Goal: Transaction & Acquisition: Purchase product/service

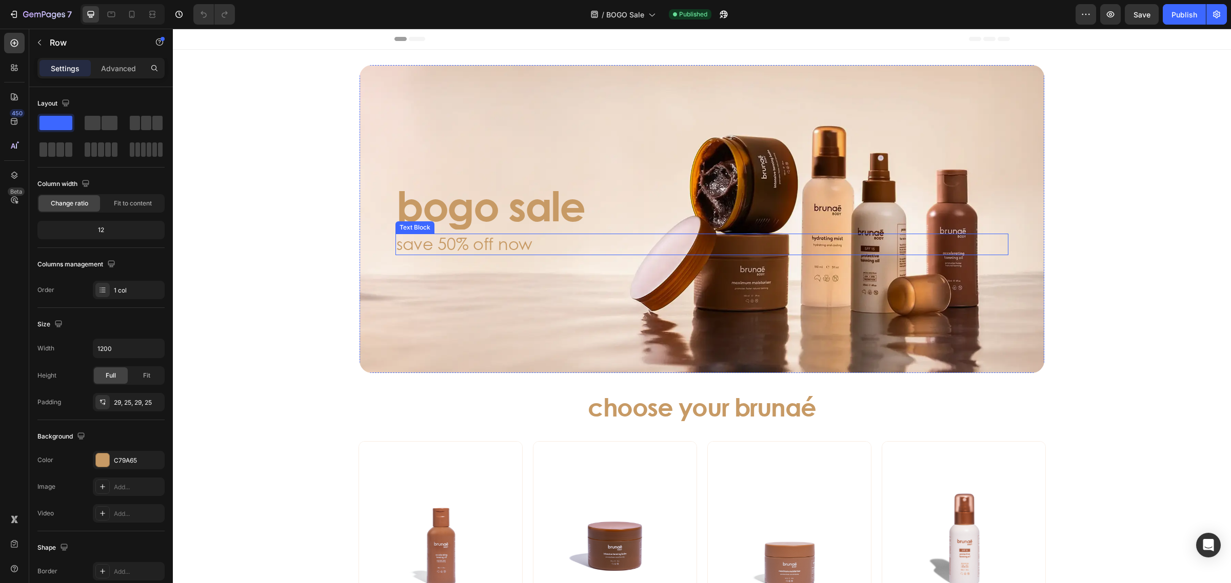
click at [651, 248] on p "save 50% off now" at bounding box center [701, 244] width 611 height 19
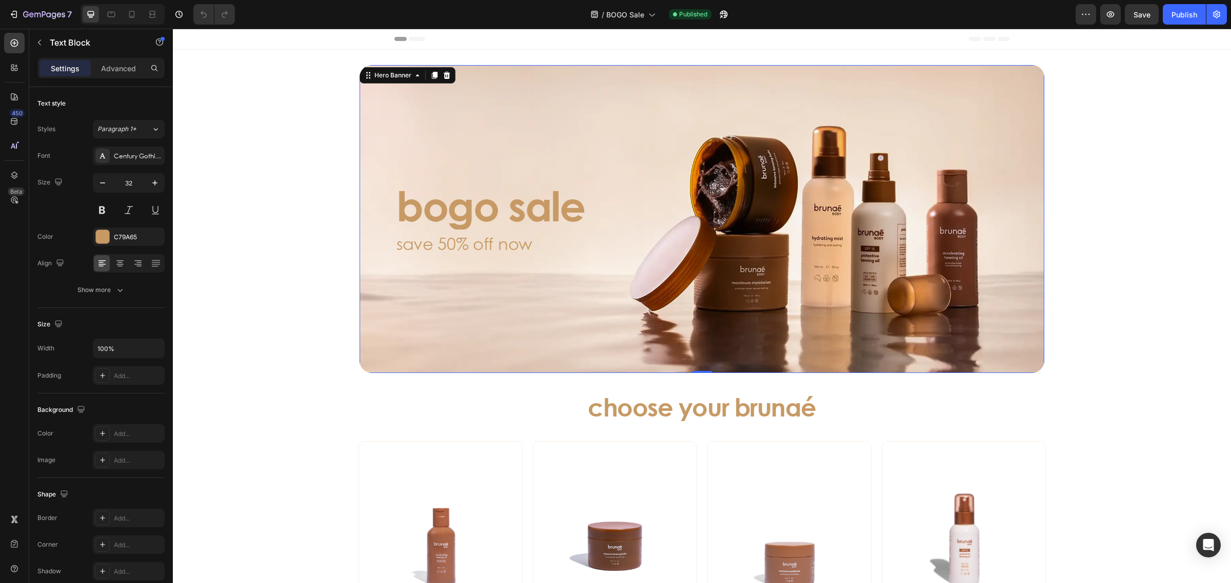
click at [538, 167] on div "Background Image" at bounding box center [701, 219] width 684 height 308
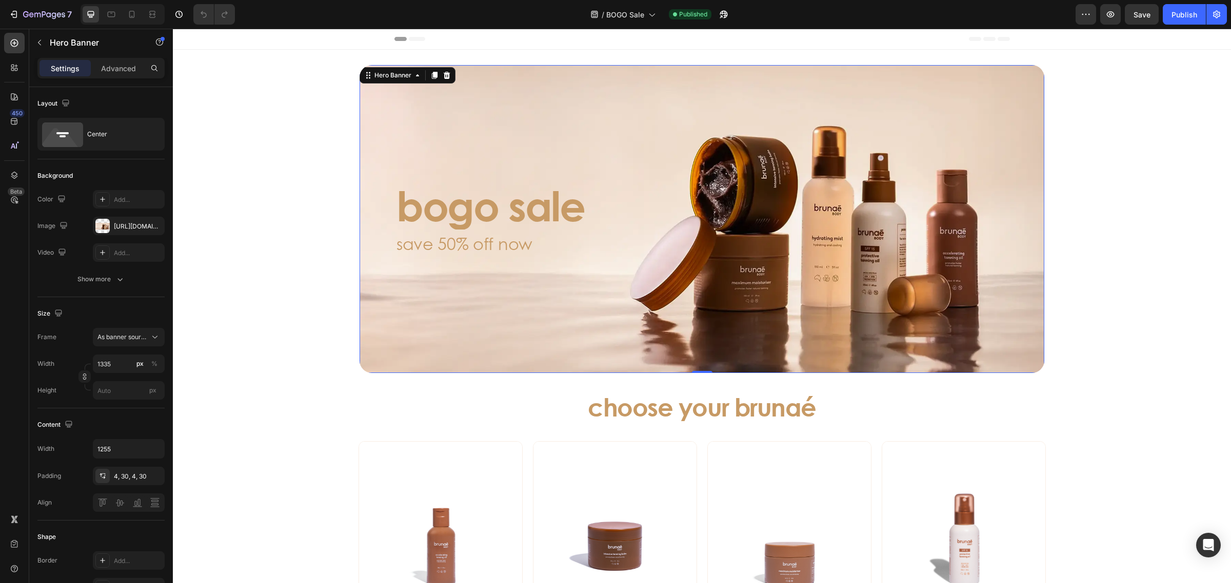
click at [539, 167] on div "Background Image" at bounding box center [701, 219] width 684 height 308
click at [500, 215] on h3 "bogo sale" at bounding box center [701, 206] width 613 height 47
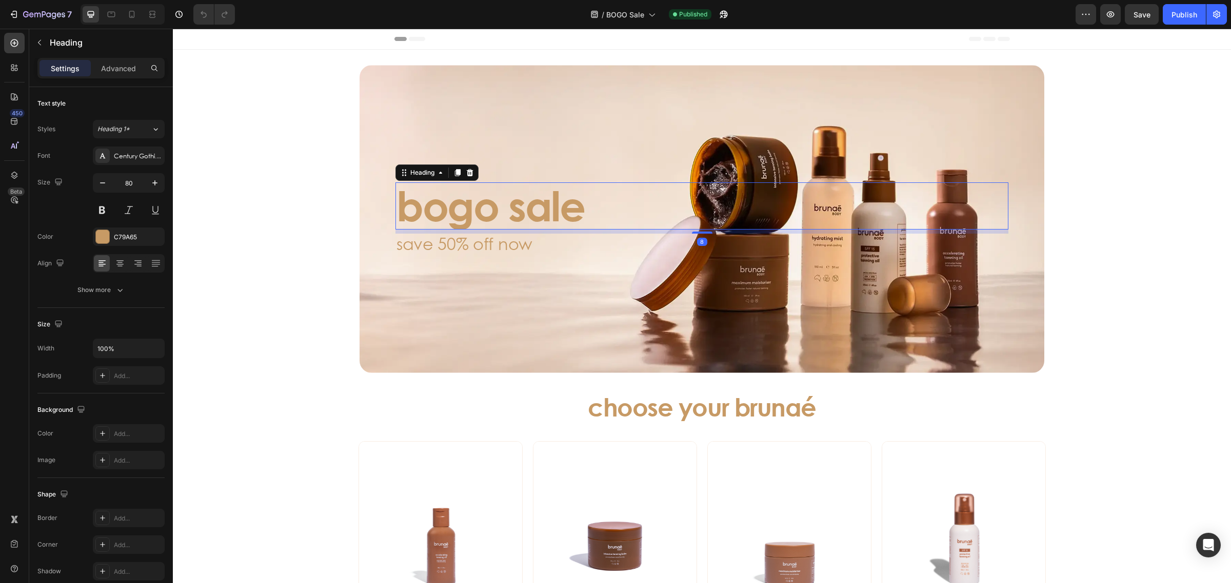
click at [499, 211] on h3 "bogo sale" at bounding box center [701, 206] width 613 height 47
click at [499, 211] on p "bogo sale" at bounding box center [701, 206] width 611 height 45
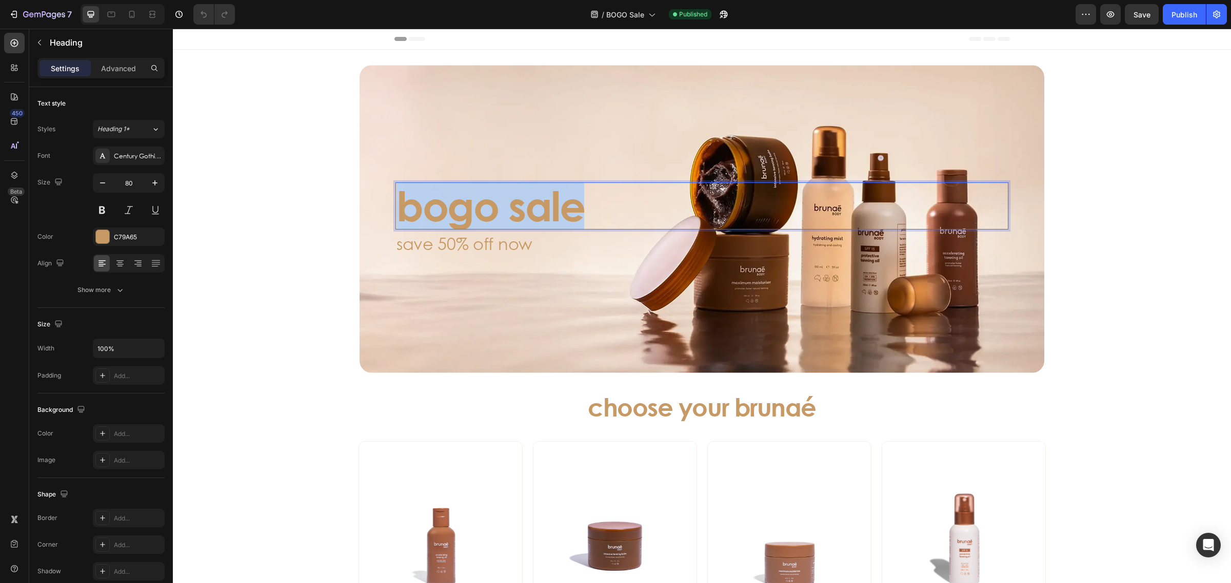
click at [499, 211] on p "bogo sale" at bounding box center [701, 206] width 611 height 45
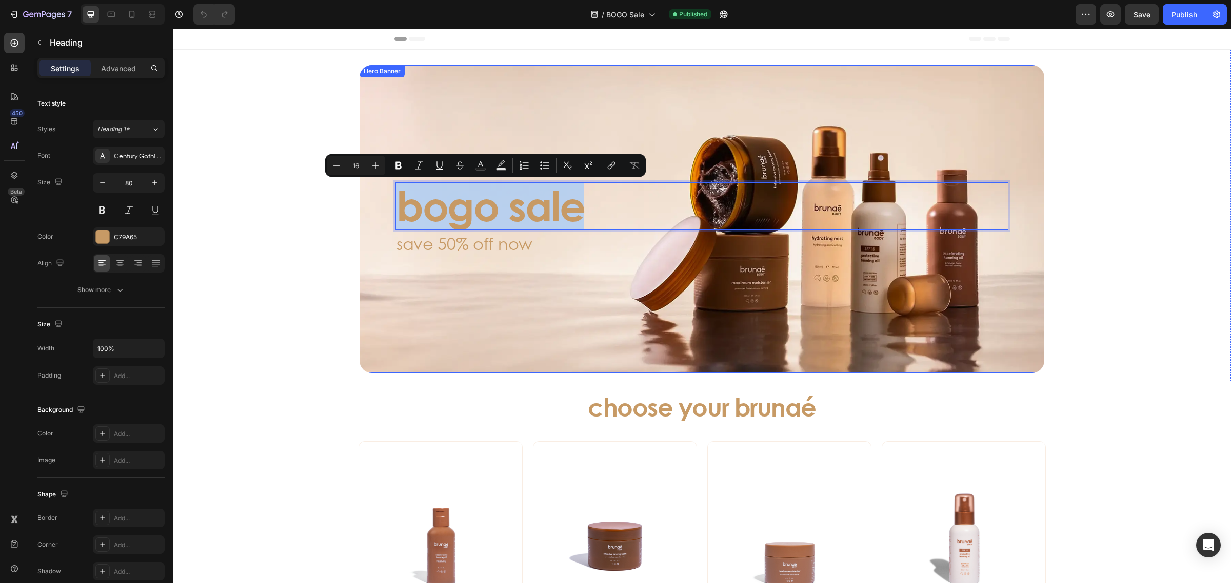
click at [535, 128] on div "Background Image" at bounding box center [701, 219] width 684 height 308
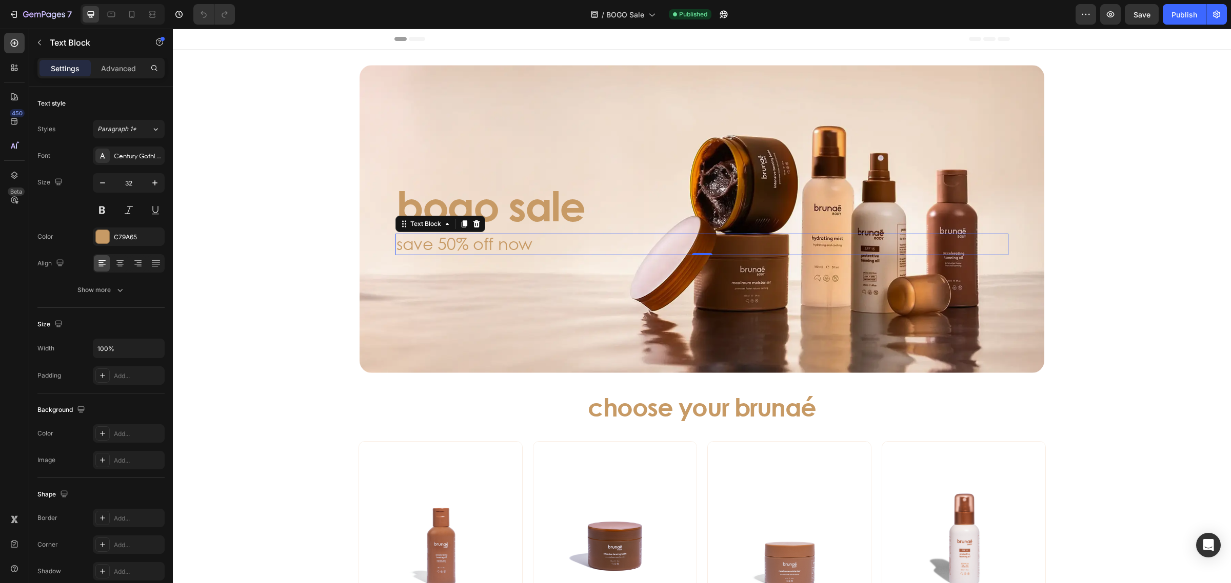
click at [824, 239] on p "save 50% off now" at bounding box center [701, 244] width 611 height 19
drag, startPoint x: 962, startPoint y: 341, endPoint x: 956, endPoint y: 331, distance: 11.7
click at [961, 339] on div "Background Image" at bounding box center [701, 219] width 684 height 308
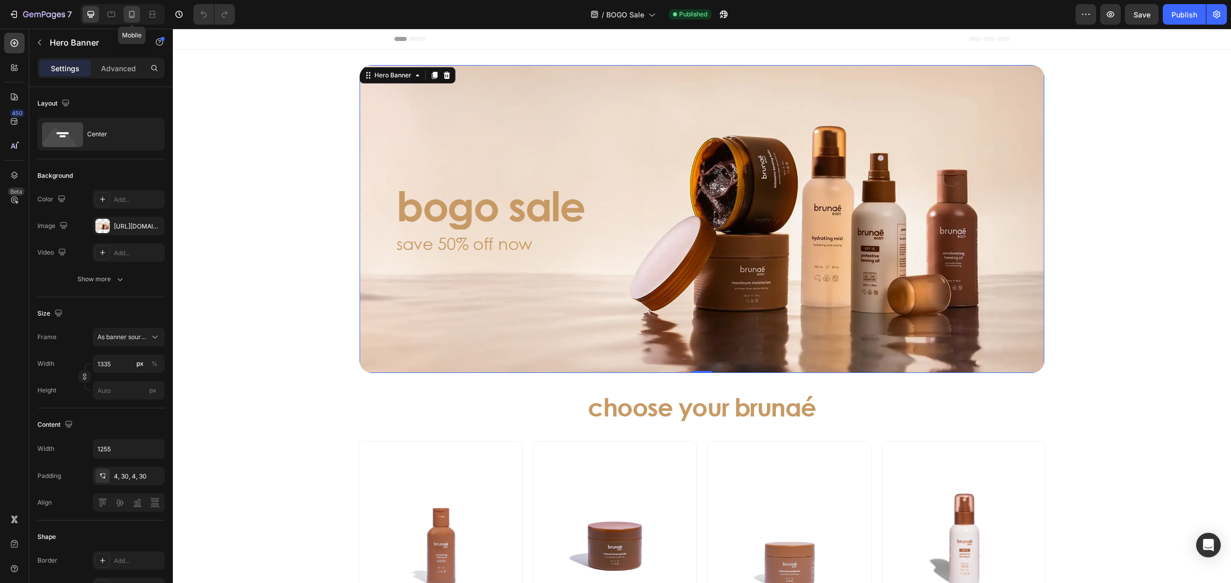
click at [128, 9] on icon at bounding box center [132, 14] width 10 height 10
type input "100"
type input "100%"
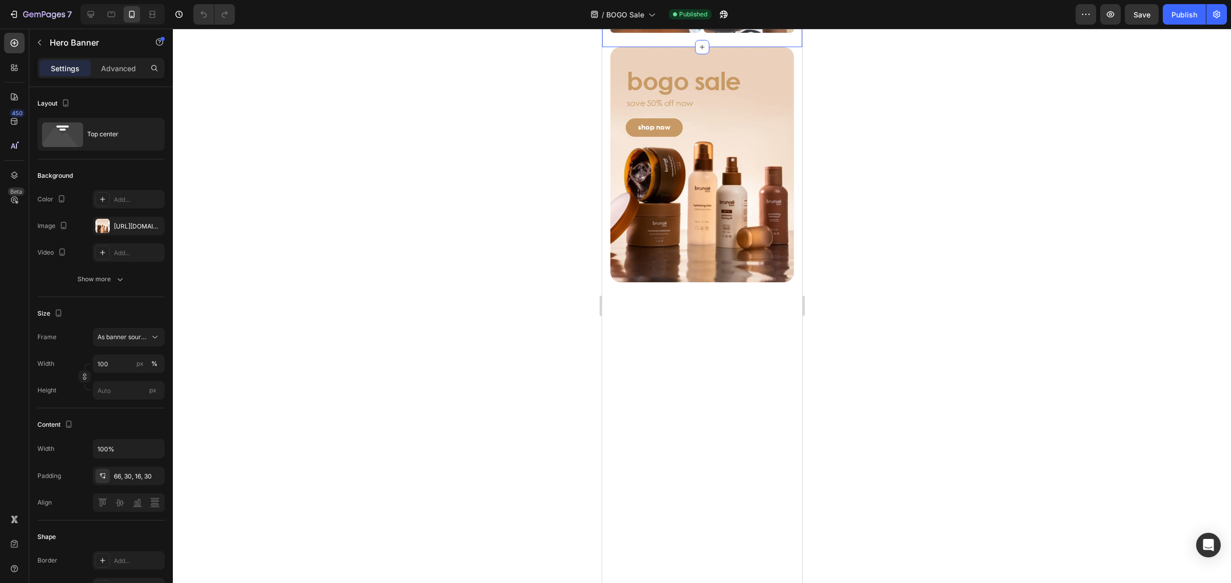
scroll to position [2115, 0]
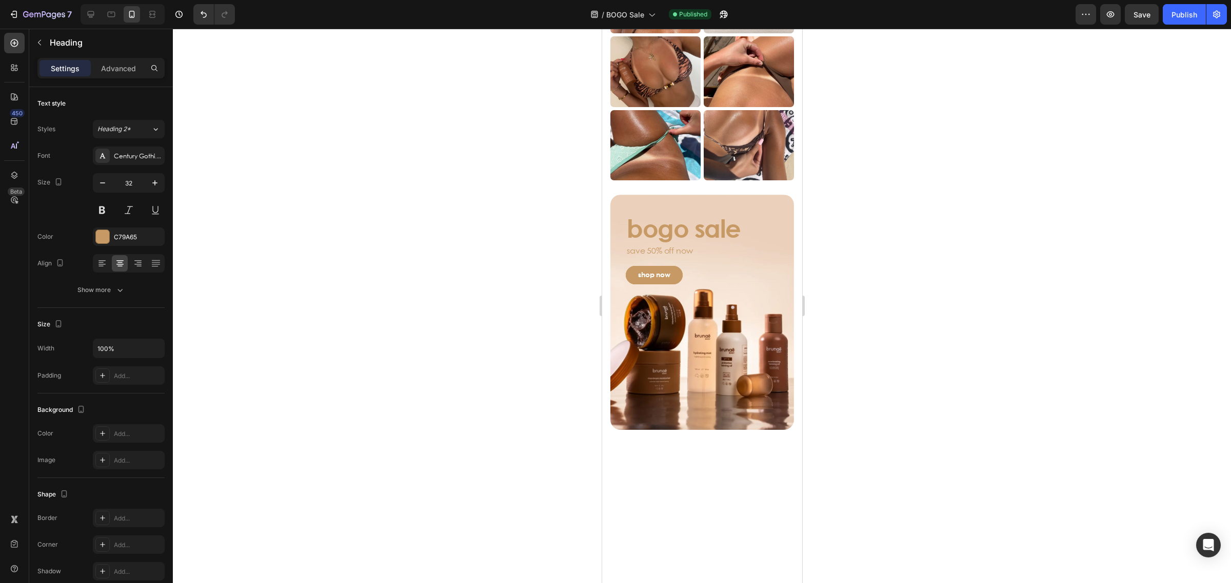
drag, startPoint x: 825, startPoint y: 149, endPoint x: 827, endPoint y: 138, distance: 10.9
click at [824, 145] on div at bounding box center [702, 306] width 1058 height 555
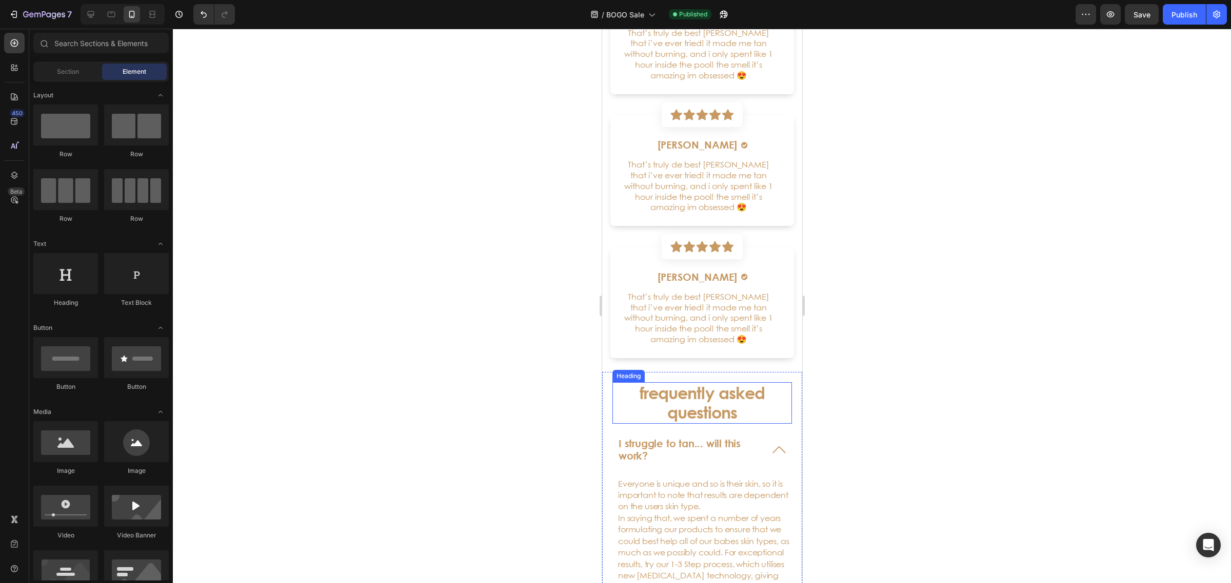
scroll to position [3269, 0]
click at [719, 304] on p "That’s truly de best [PERSON_NAME] that i’ve ever tried! it made me tan without…" at bounding box center [698, 319] width 158 height 53
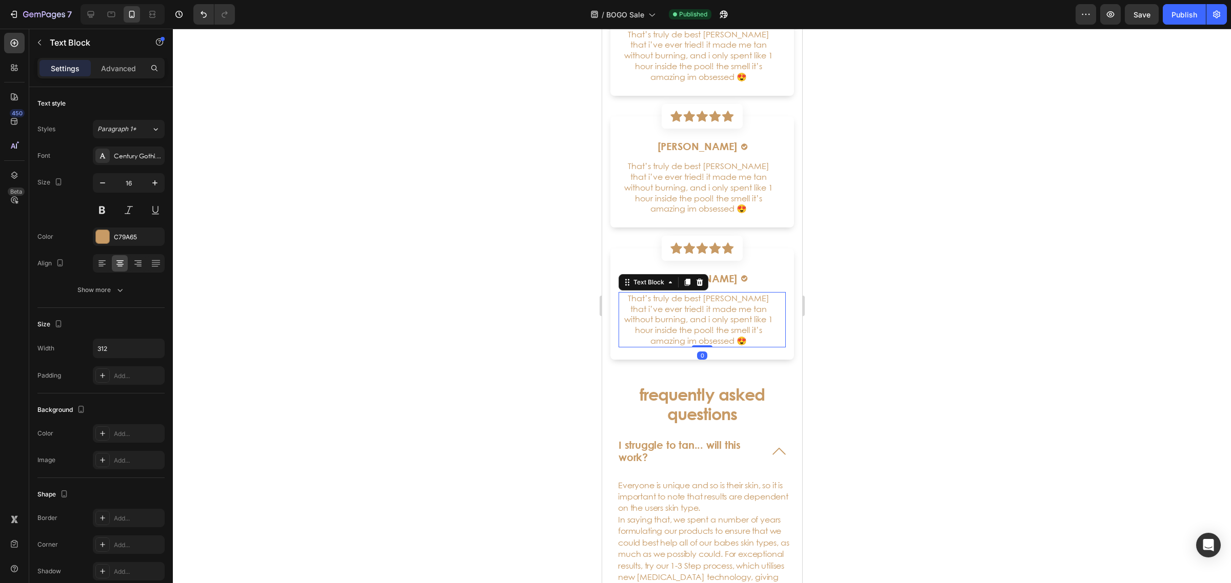
click at [718, 304] on p "That’s truly de best [PERSON_NAME] that i’ve ever tried! it made me tan without…" at bounding box center [698, 319] width 158 height 53
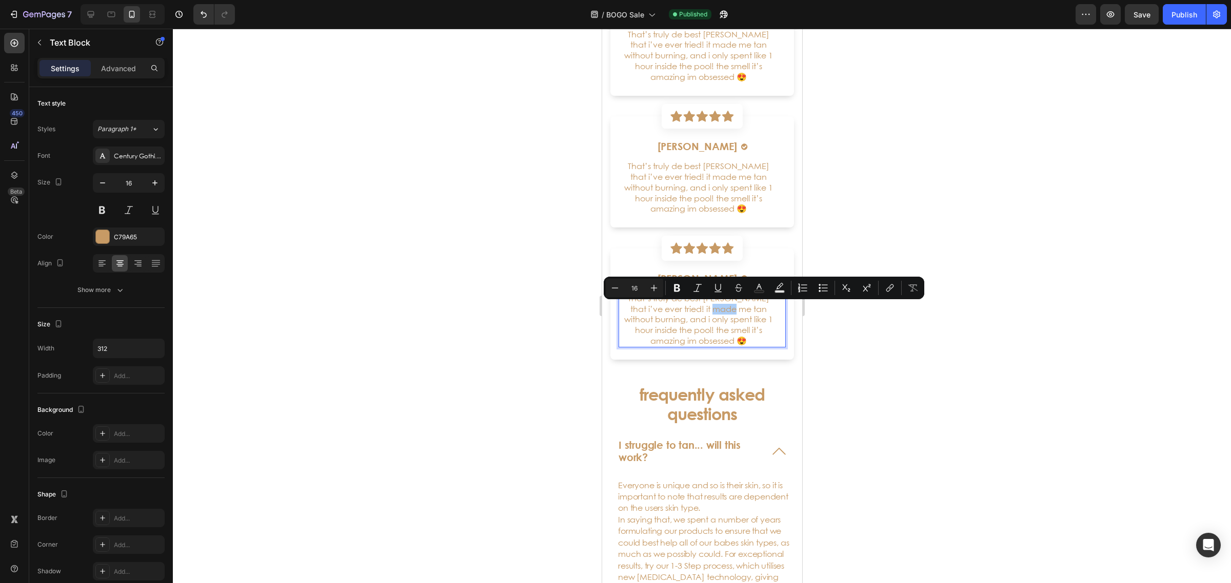
drag, startPoint x: 962, startPoint y: 163, endPoint x: 946, endPoint y: 180, distance: 23.2
click at [960, 167] on div at bounding box center [702, 306] width 1058 height 555
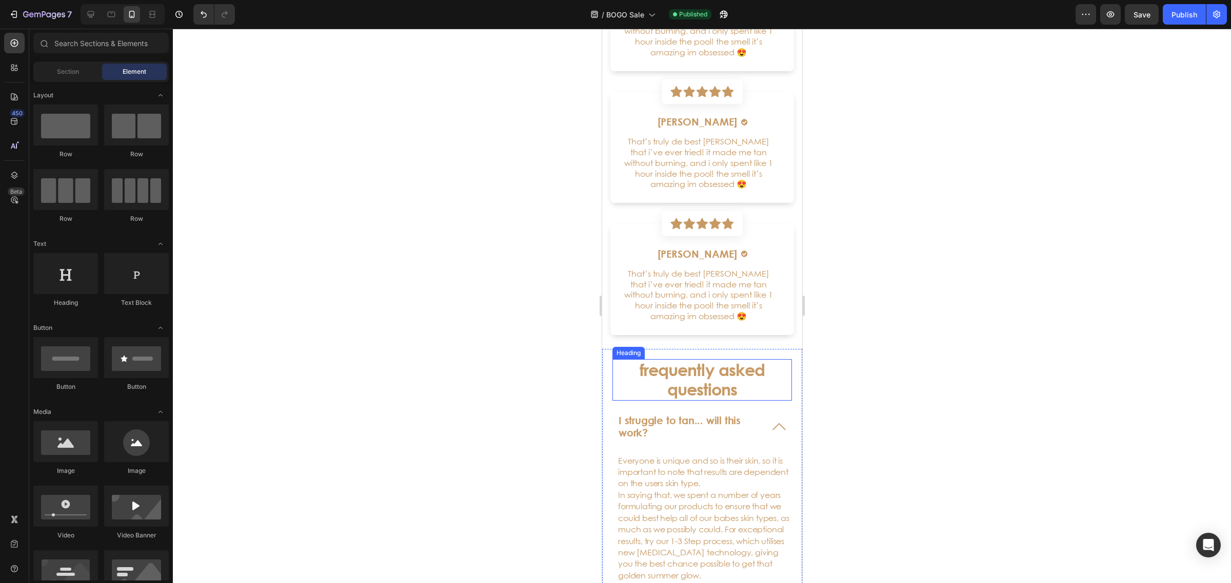
scroll to position [3333, 0]
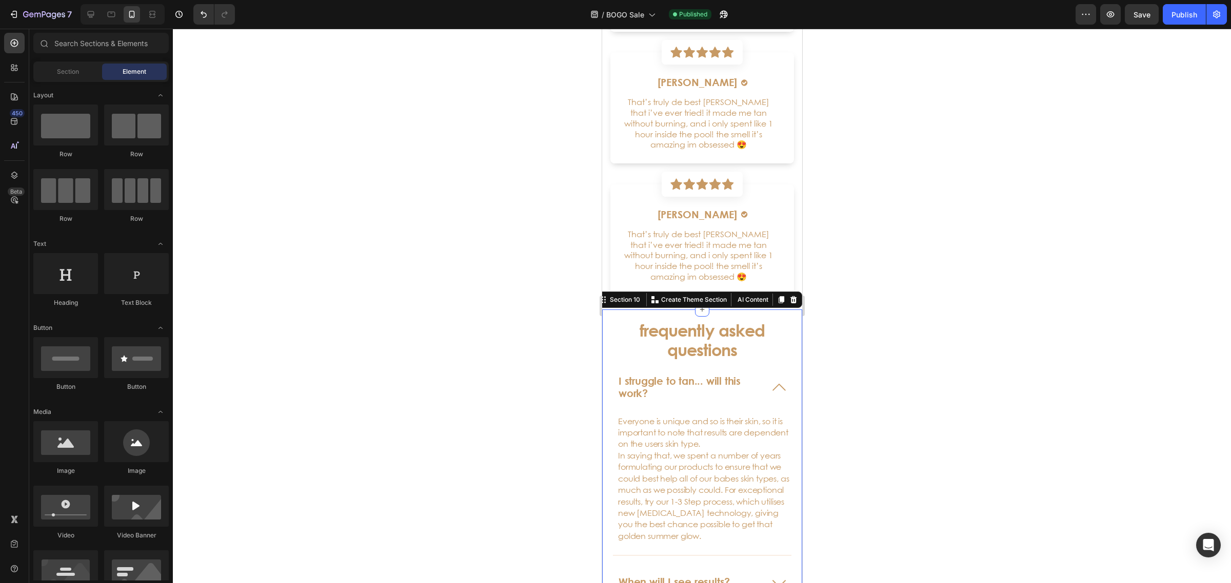
click at [607, 352] on div "frequently asked questions Heading I struggle to tan... will this work? Everyon…" at bounding box center [701, 521] width 200 height 422
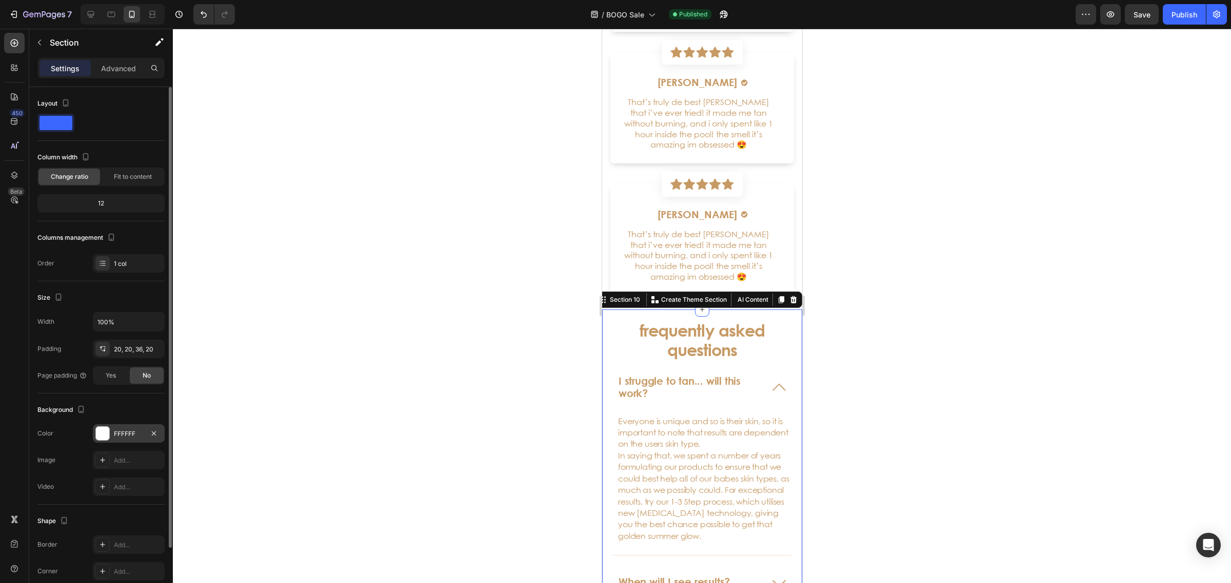
click at [96, 434] on div at bounding box center [102, 433] width 13 height 13
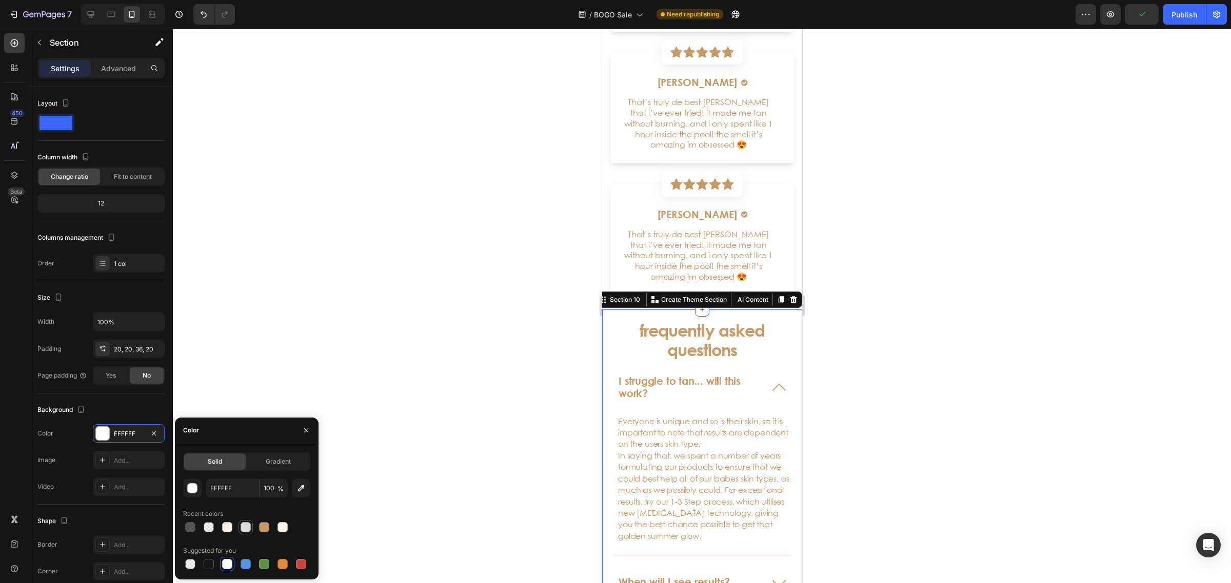
click at [239, 532] on div at bounding box center [245, 527] width 12 height 12
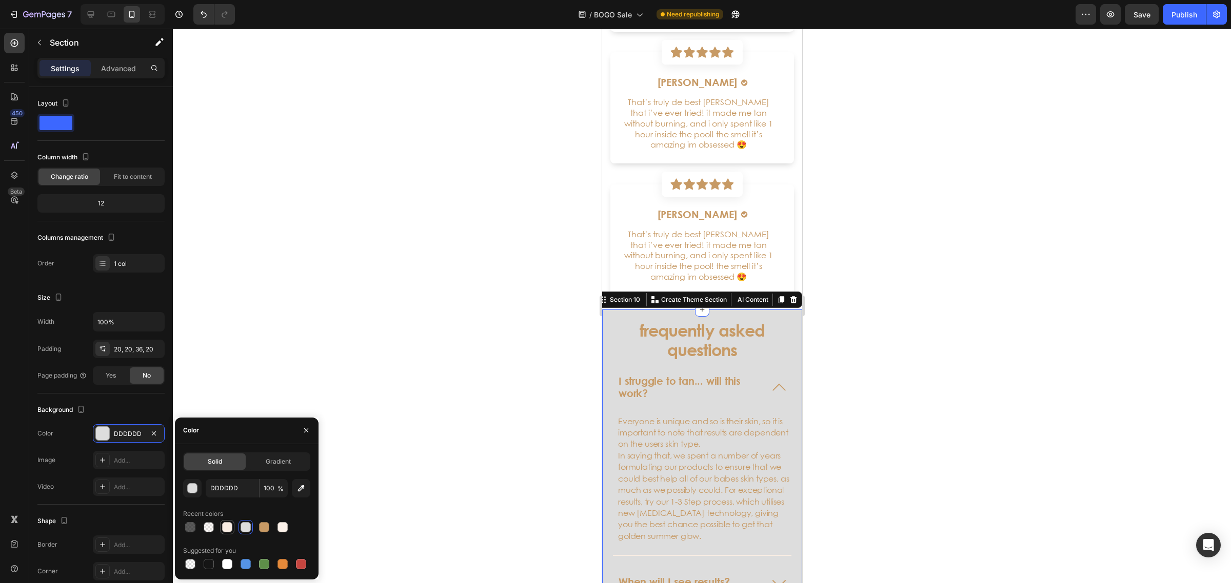
click at [228, 524] on div at bounding box center [227, 527] width 10 height 10
type input "F9EDE3"
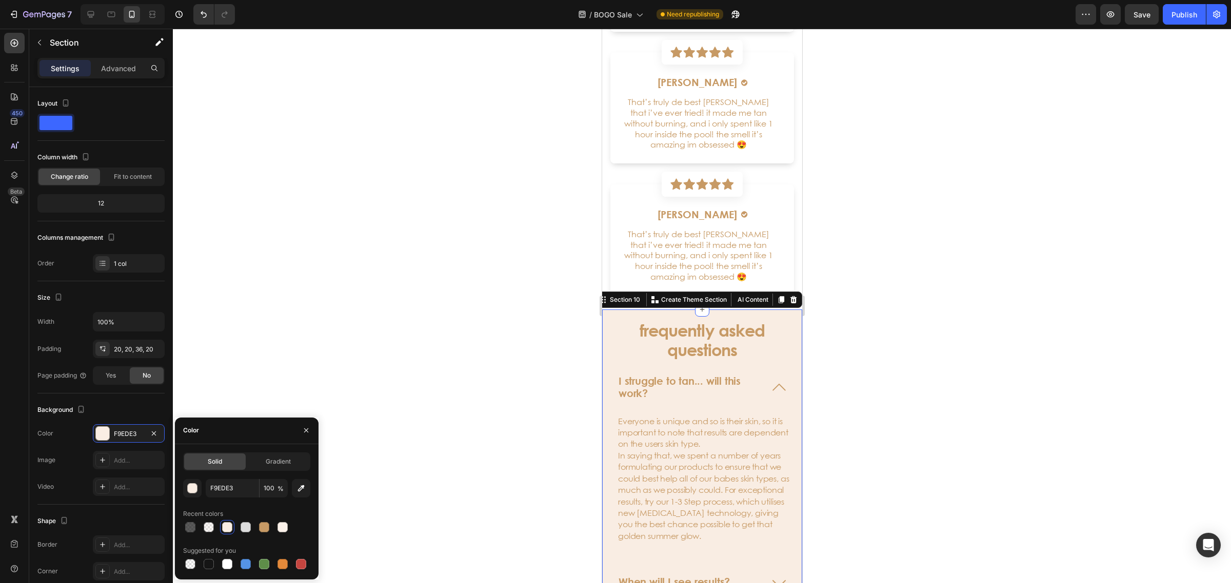
click at [368, 257] on div at bounding box center [702, 306] width 1058 height 555
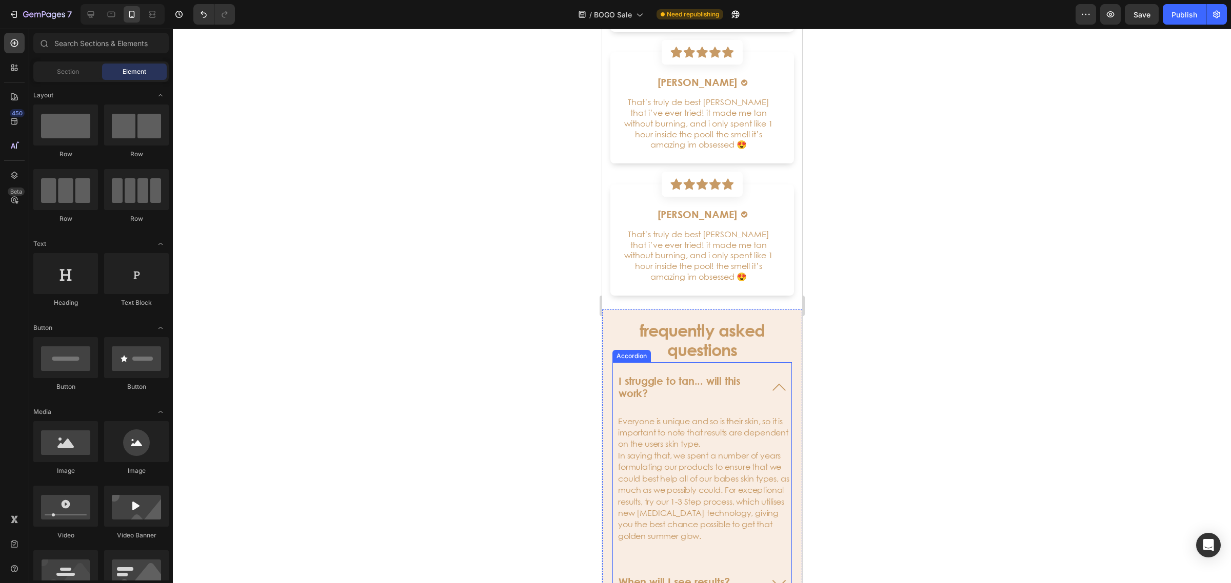
click at [769, 383] on icon at bounding box center [778, 387] width 25 height 25
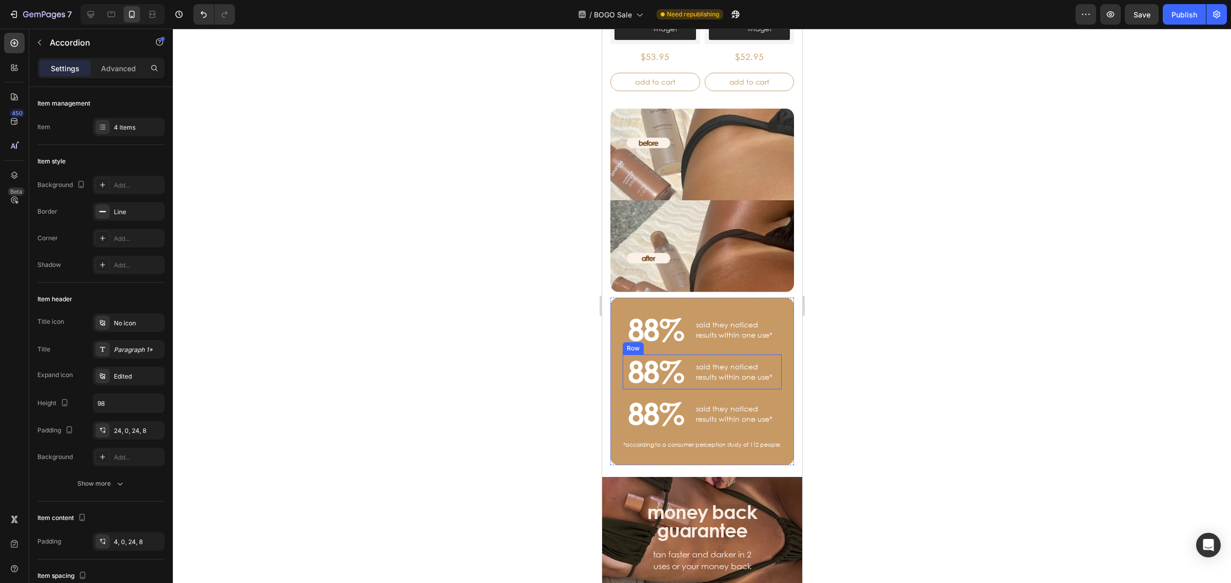
scroll to position [783, 0]
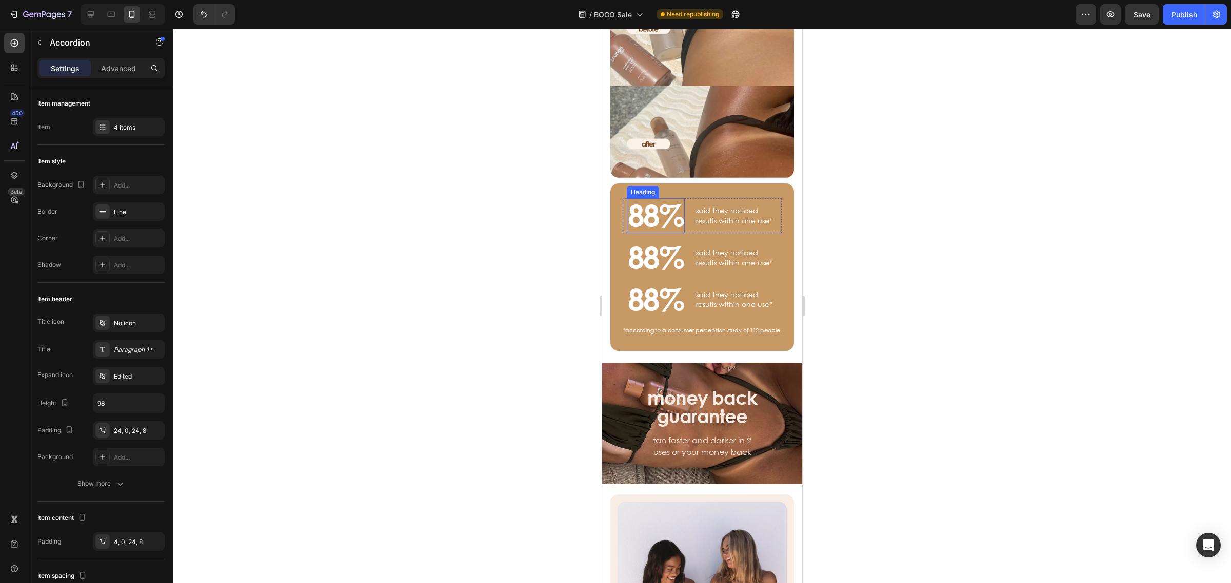
click at [637, 203] on h3 "88%" at bounding box center [655, 215] width 58 height 35
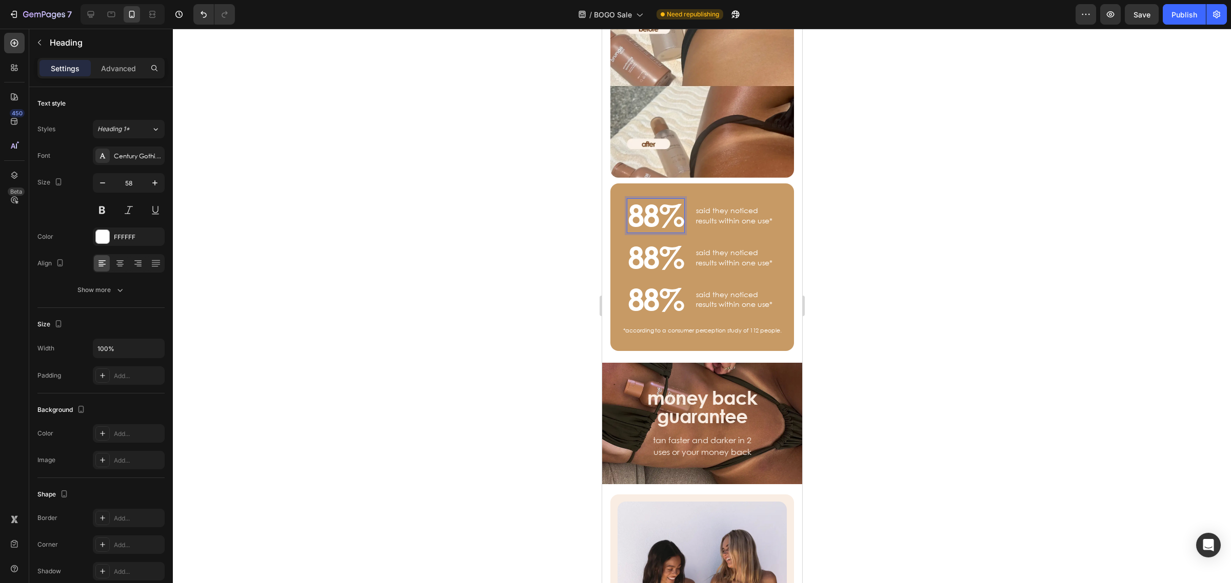
click at [637, 203] on h3 "88%" at bounding box center [655, 215] width 58 height 35
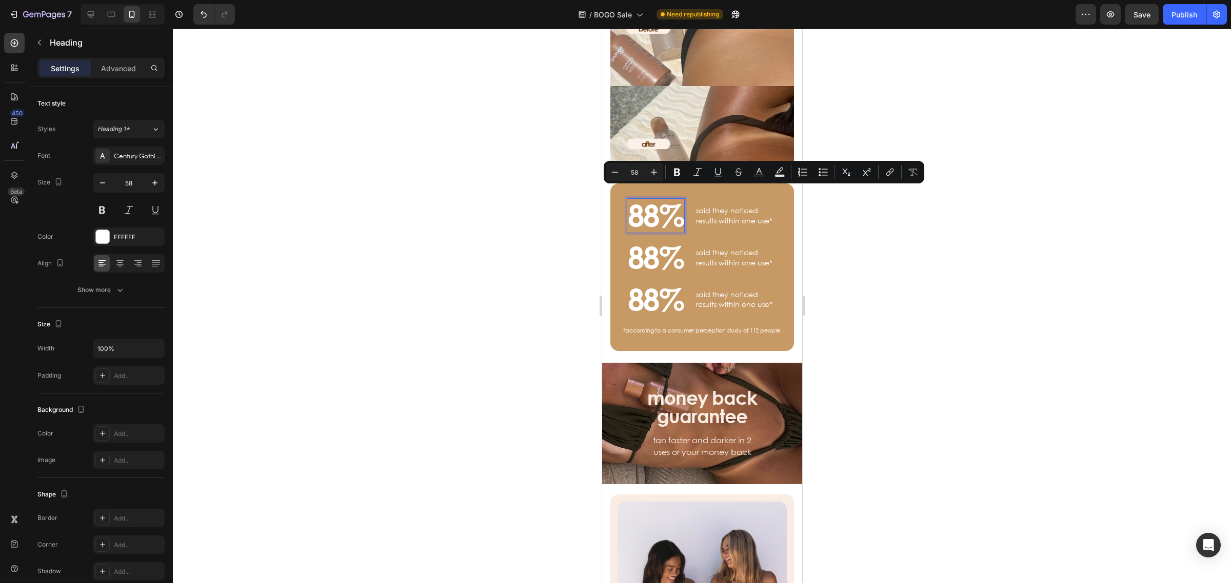
click at [875, 283] on div at bounding box center [702, 306] width 1058 height 555
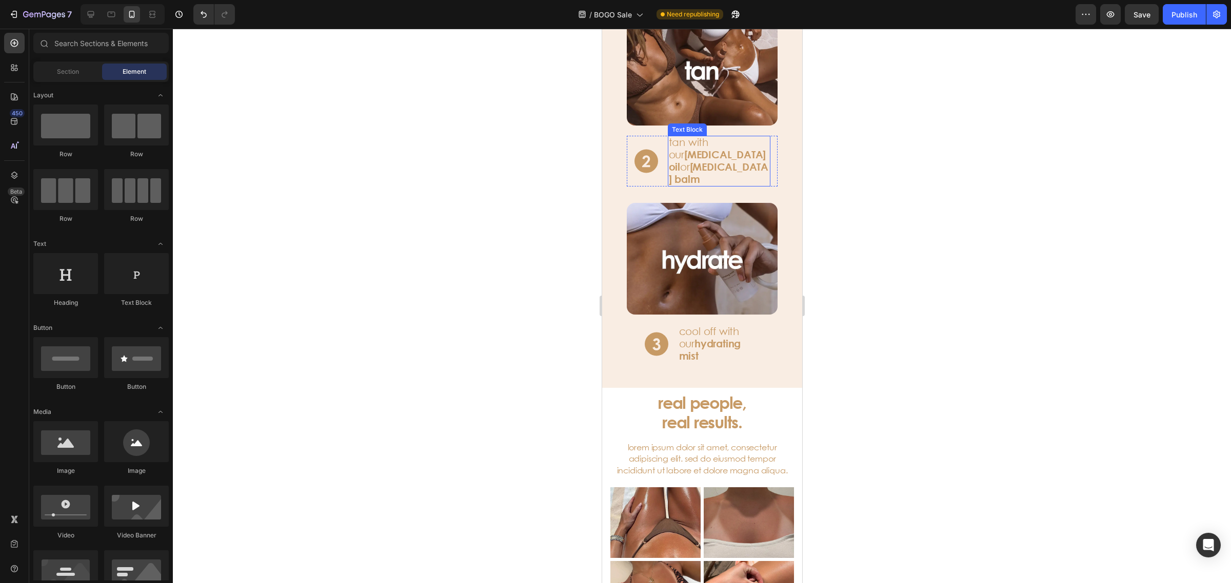
scroll to position [1937, 0]
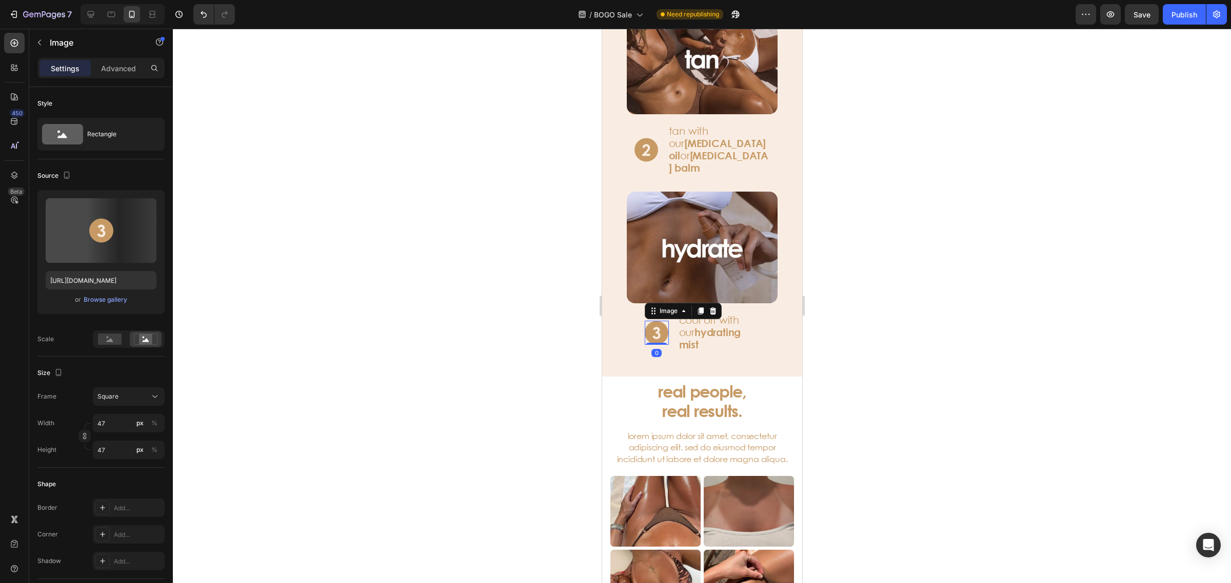
click at [651, 321] on img at bounding box center [656, 333] width 24 height 24
drag, startPoint x: 966, startPoint y: 303, endPoint x: 962, endPoint y: 309, distance: 7.3
click at [965, 304] on div at bounding box center [702, 306] width 1058 height 555
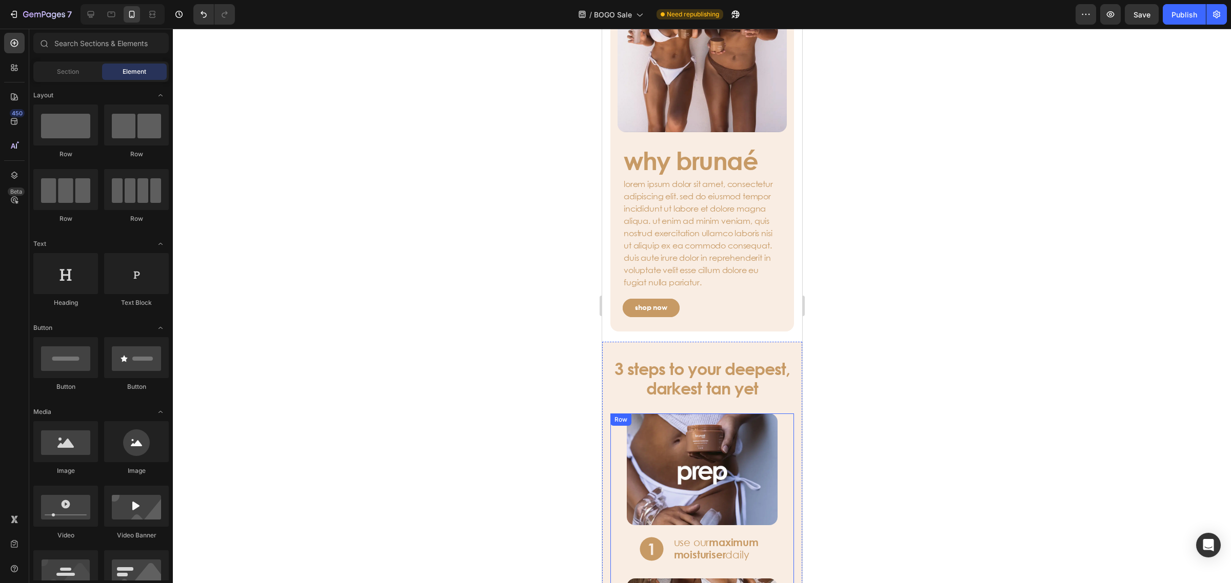
scroll to position [1360, 0]
click at [692, 390] on h3 "3 steps to your deepest, darkest tan yet" at bounding box center [702, 380] width 184 height 42
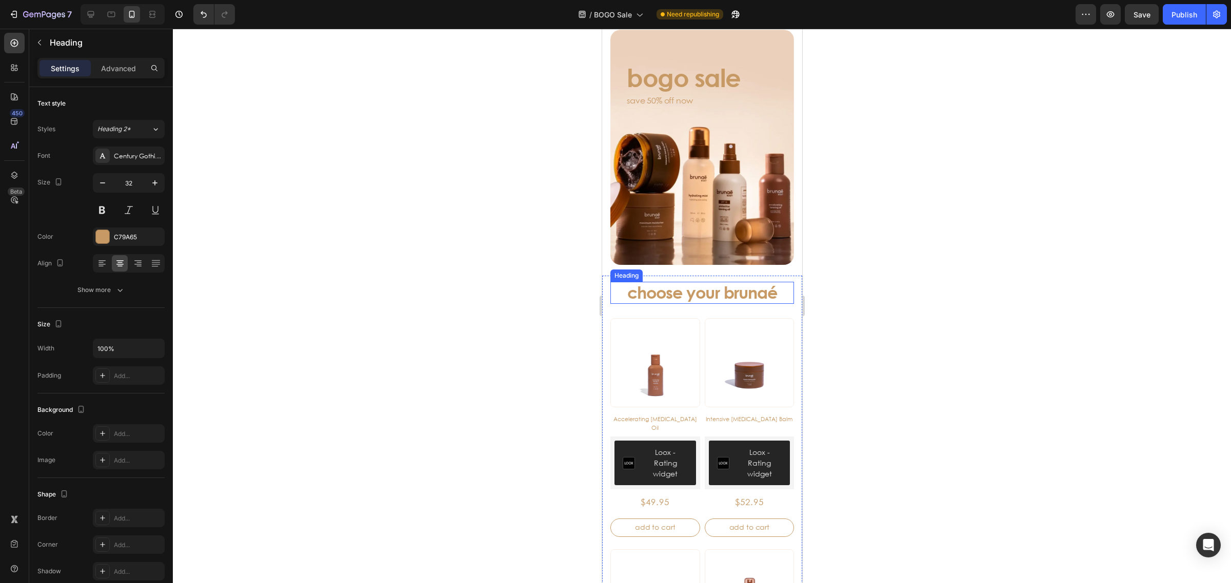
scroll to position [0, 0]
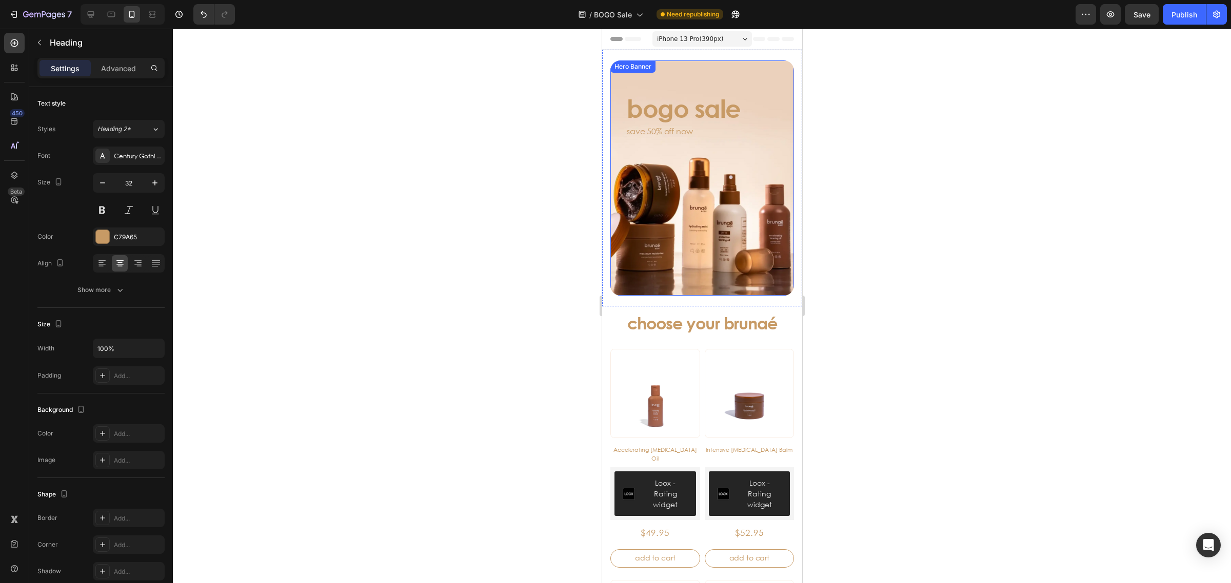
click at [718, 190] on div "Background Image" at bounding box center [702, 177] width 184 height 235
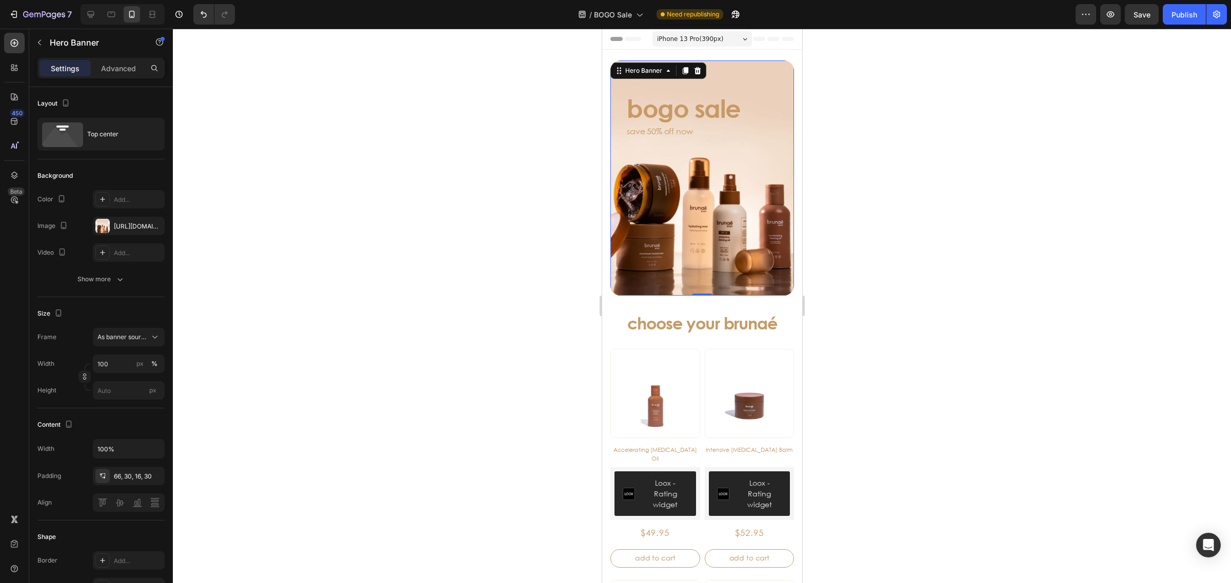
drag, startPoint x: 1039, startPoint y: 233, endPoint x: 1034, endPoint y: 229, distance: 7.0
click at [1037, 231] on div at bounding box center [702, 306] width 1058 height 555
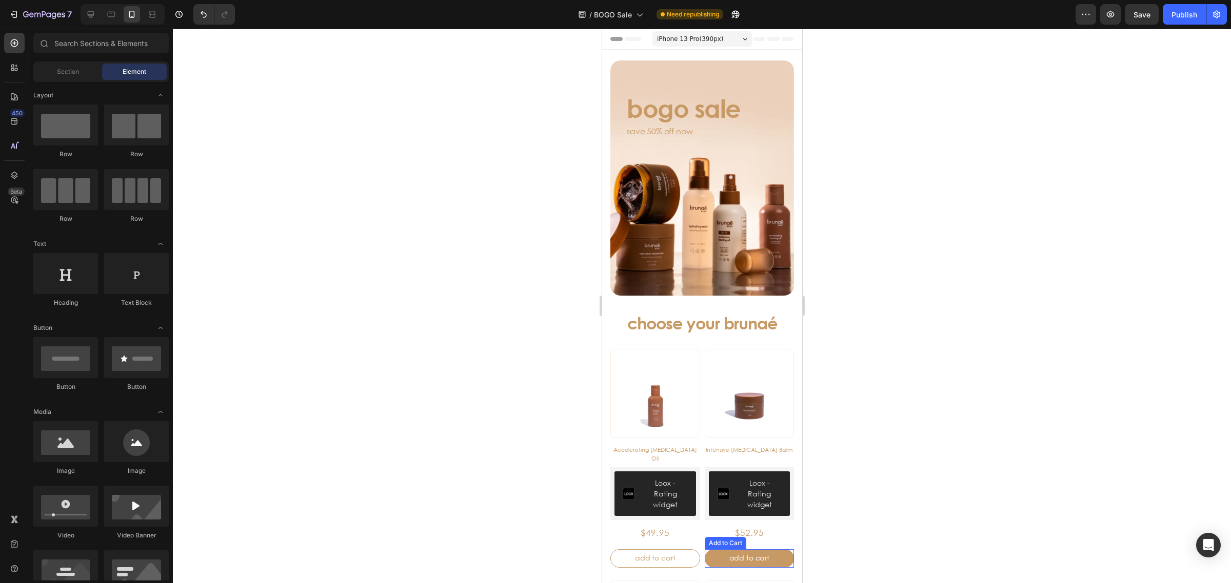
click at [699, 550] on button "Add to cart" at bounding box center [655, 559] width 90 height 18
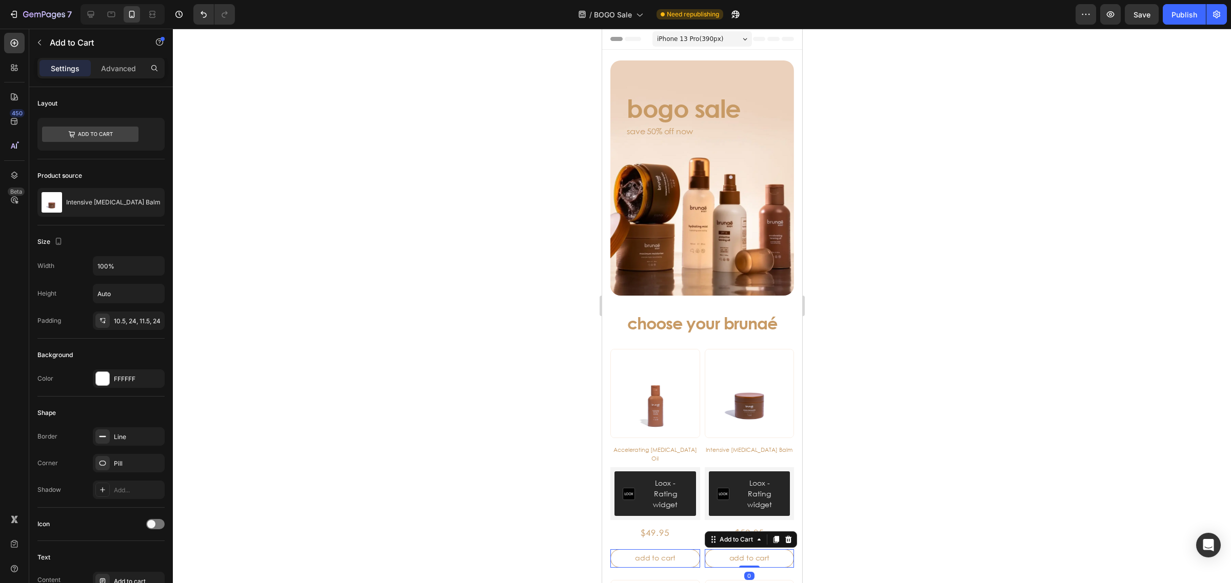
click at [483, 319] on div at bounding box center [702, 306] width 1058 height 555
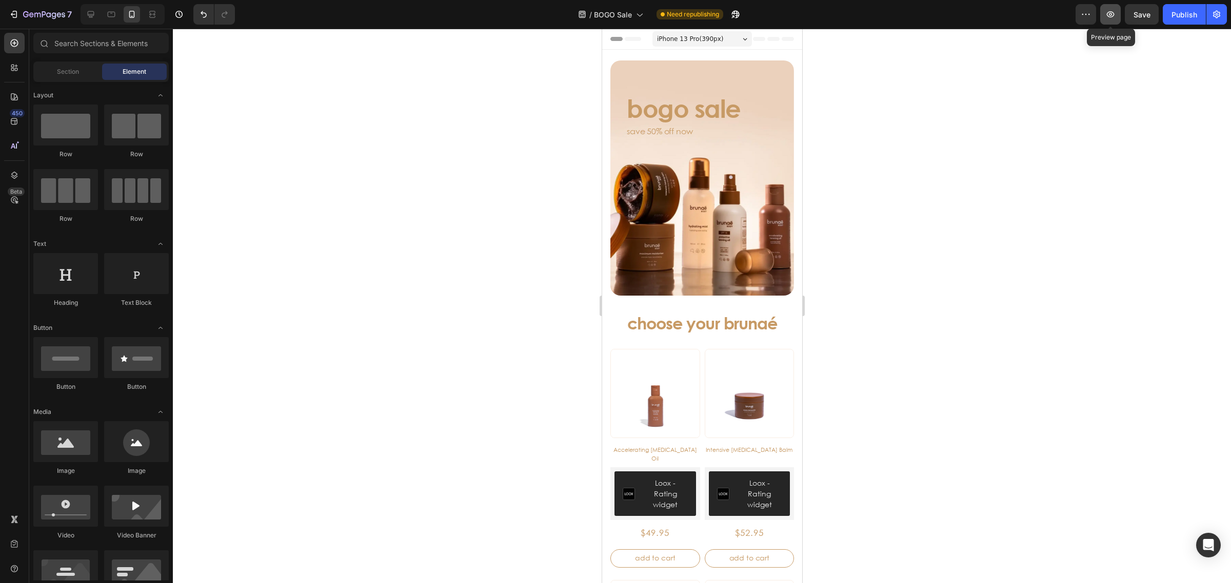
click at [1109, 21] on button "button" at bounding box center [1110, 14] width 21 height 21
